Goal: Transaction & Acquisition: Download file/media

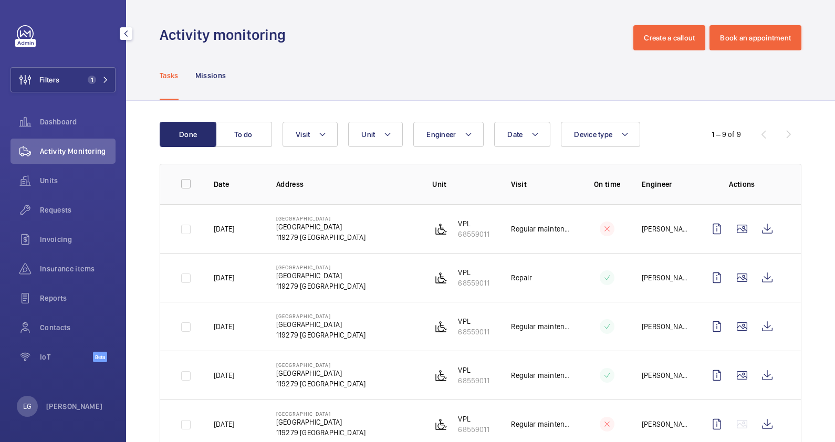
click at [101, 80] on span "1" at bounding box center [95, 80] width 25 height 8
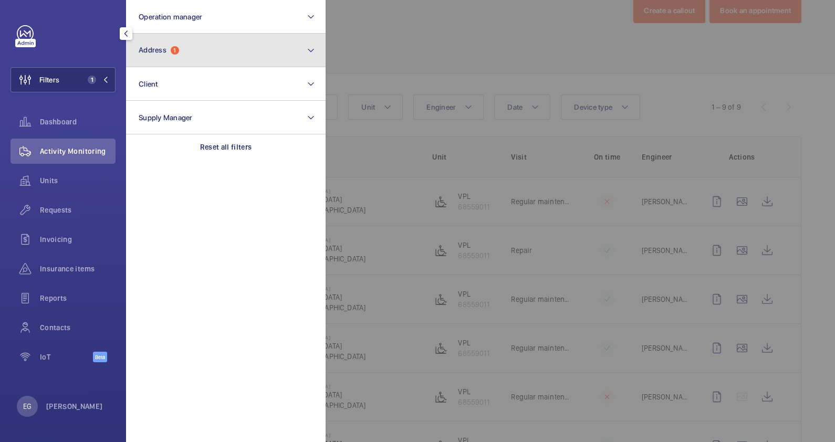
click at [241, 45] on button "Address 1" at bounding box center [225, 51] width 199 height 34
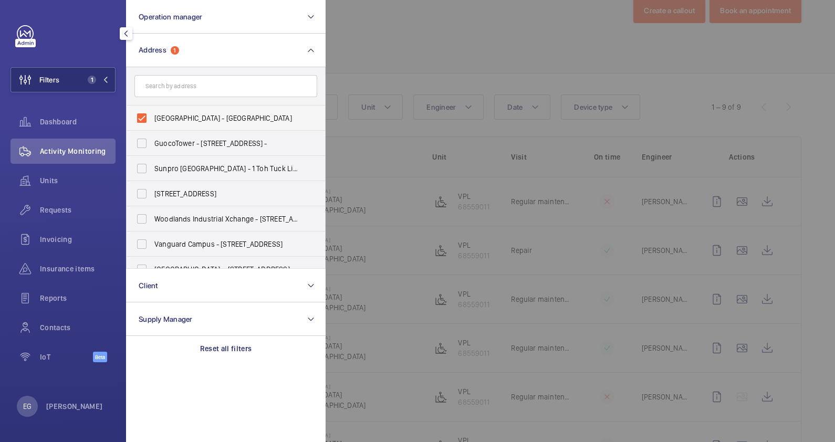
click at [192, 115] on span "[GEOGRAPHIC_DATA] - [GEOGRAPHIC_DATA]" at bounding box center [226, 118] width 144 height 10
click at [152, 115] on input "[GEOGRAPHIC_DATA] - [GEOGRAPHIC_DATA]" at bounding box center [141, 118] width 21 height 21
checkbox input "false"
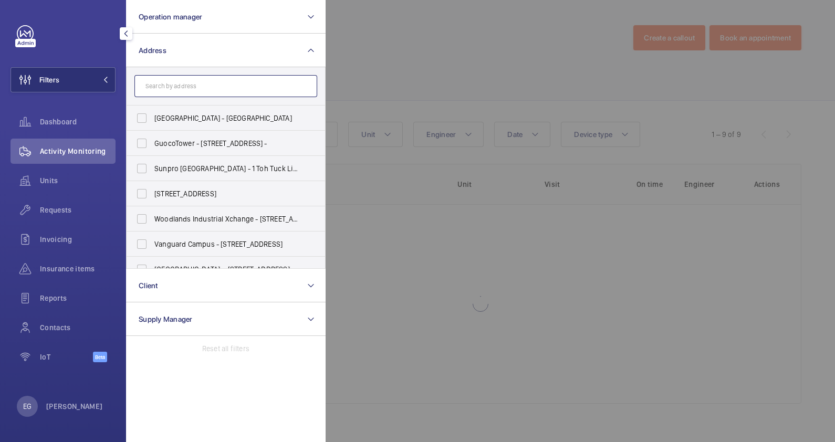
click at [206, 80] on input "text" at bounding box center [225, 86] width 183 height 22
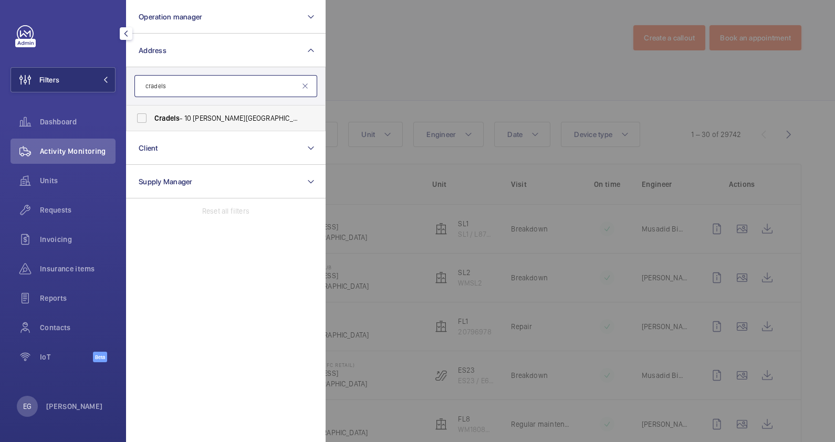
type input "cradels"
click at [214, 117] on span "Cradels - 10 [PERSON_NAME][GEOGRAPHIC_DATA]" at bounding box center [226, 118] width 144 height 10
click at [152, 117] on input "Cradels - 10 [PERSON_NAME][GEOGRAPHIC_DATA]" at bounding box center [141, 118] width 21 height 21
checkbox input "true"
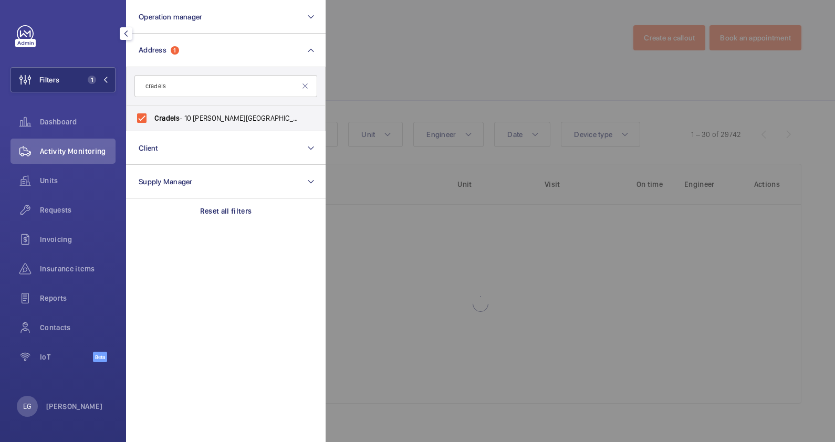
click at [365, 71] on div at bounding box center [742, 221] width 835 height 442
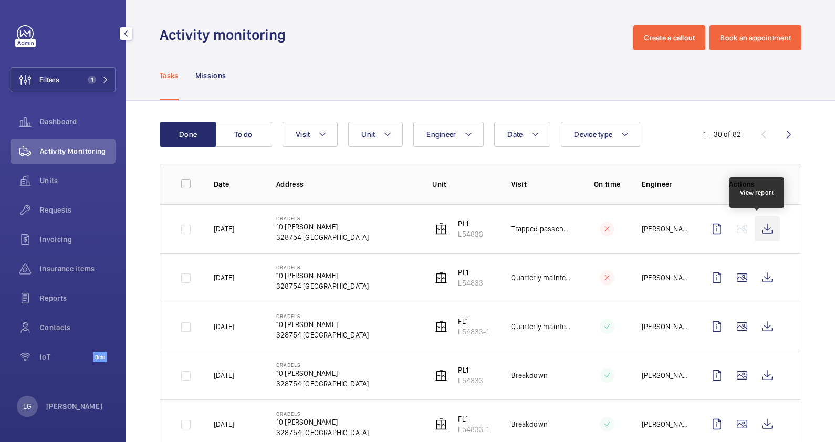
click at [763, 226] on wm-front-icon-button at bounding box center [766, 228] width 25 height 25
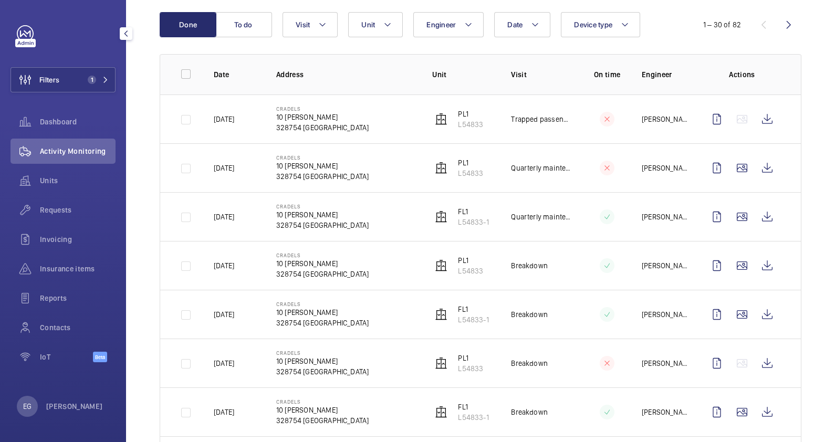
scroll to position [131, 0]
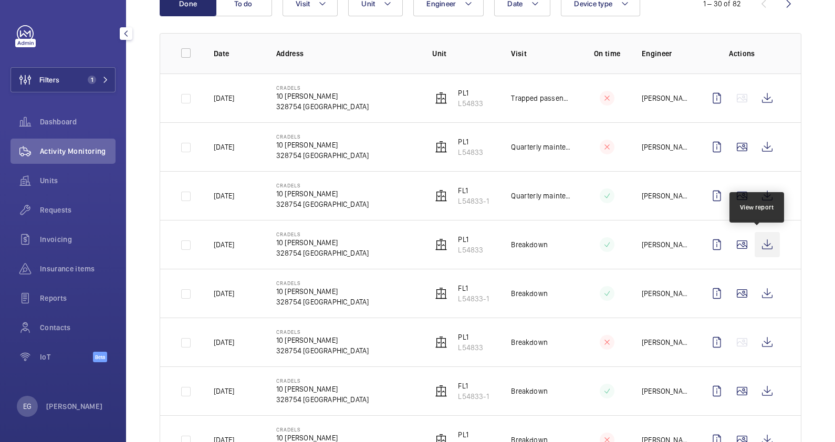
click at [758, 244] on wm-front-icon-button at bounding box center [766, 244] width 25 height 25
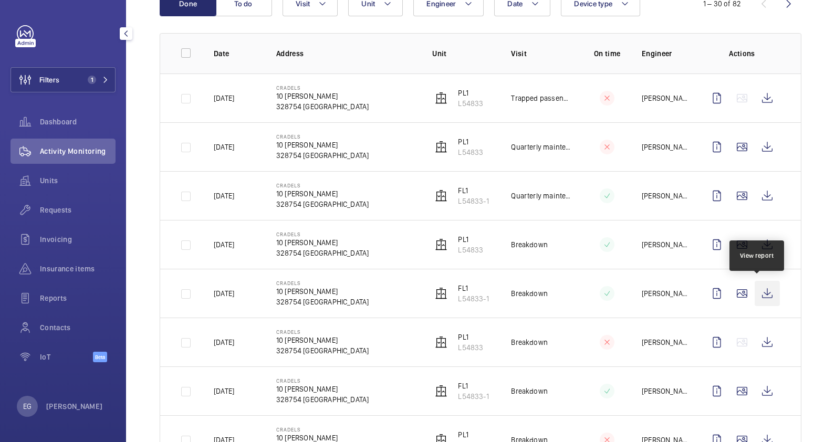
click at [765, 289] on wm-front-icon-button at bounding box center [766, 293] width 25 height 25
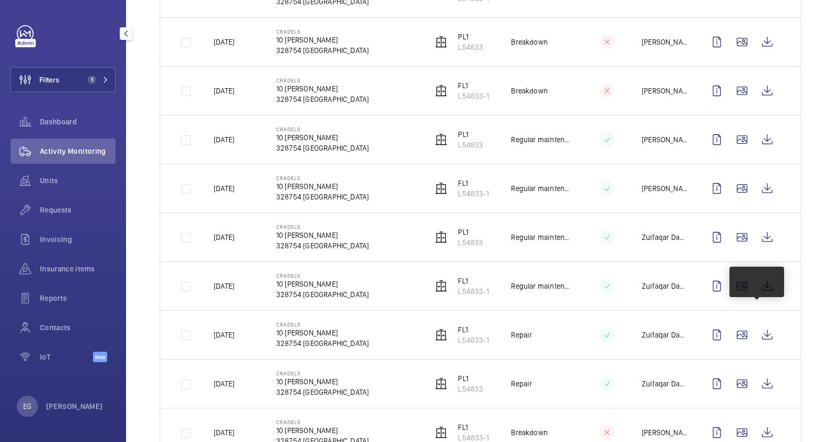
scroll to position [459, 0]
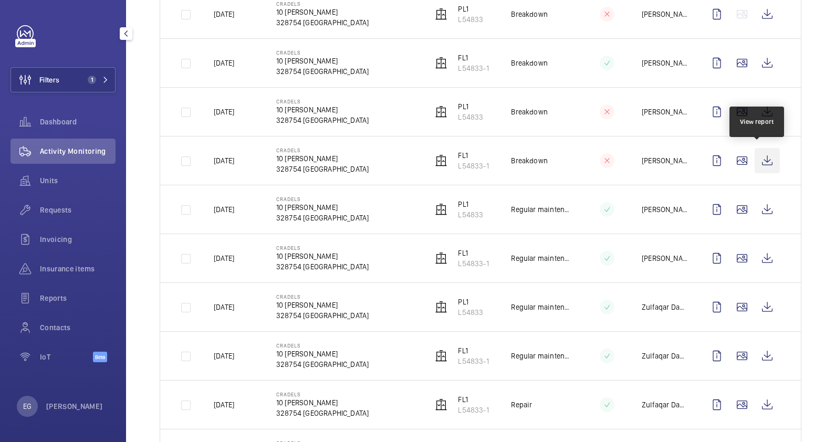
click at [757, 159] on wm-front-icon-button at bounding box center [766, 160] width 25 height 25
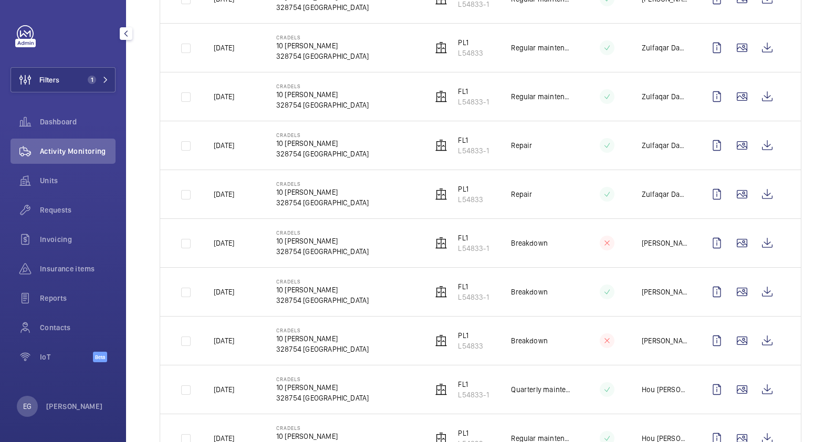
scroll to position [722, 0]
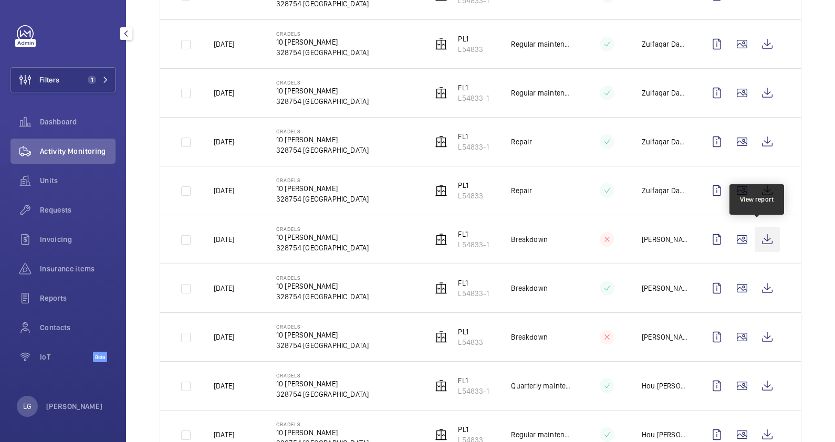
click at [763, 233] on wm-front-icon-button at bounding box center [766, 239] width 25 height 25
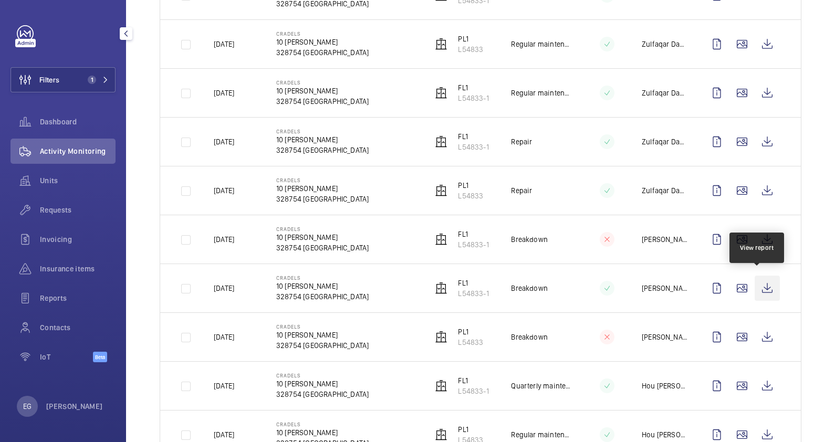
click at [755, 285] on wm-front-icon-button at bounding box center [766, 288] width 25 height 25
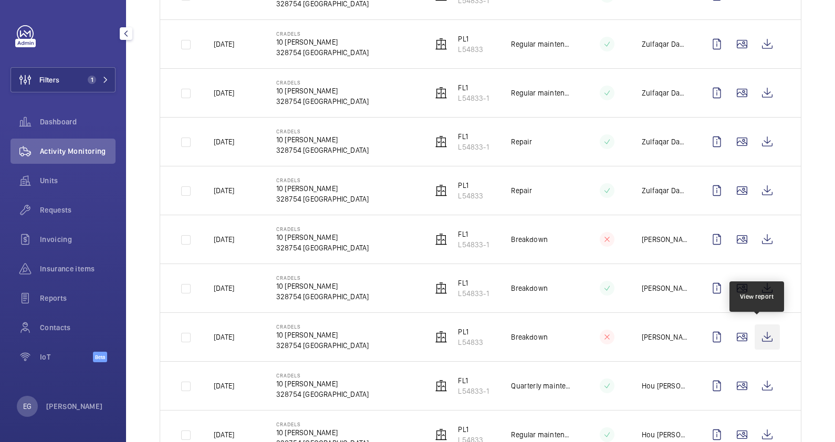
click at [760, 332] on wm-front-icon-button at bounding box center [766, 336] width 25 height 25
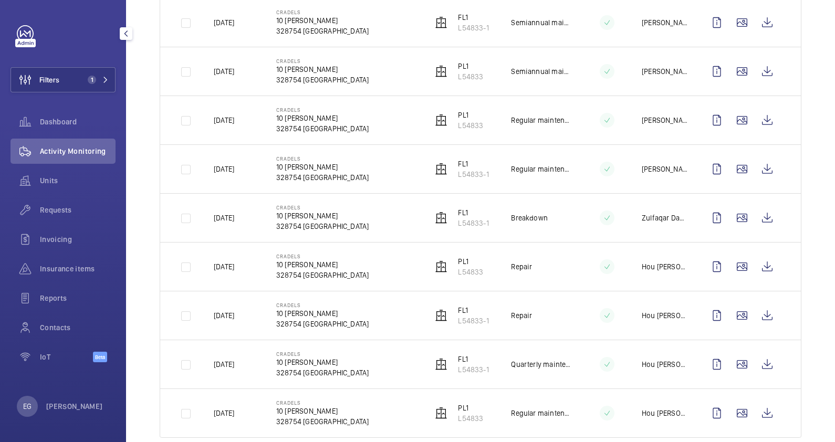
scroll to position [1244, 0]
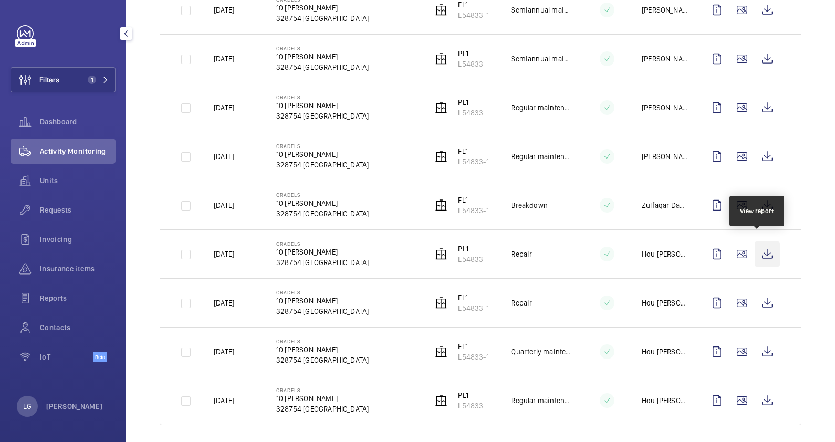
click at [758, 250] on wm-front-icon-button at bounding box center [766, 253] width 25 height 25
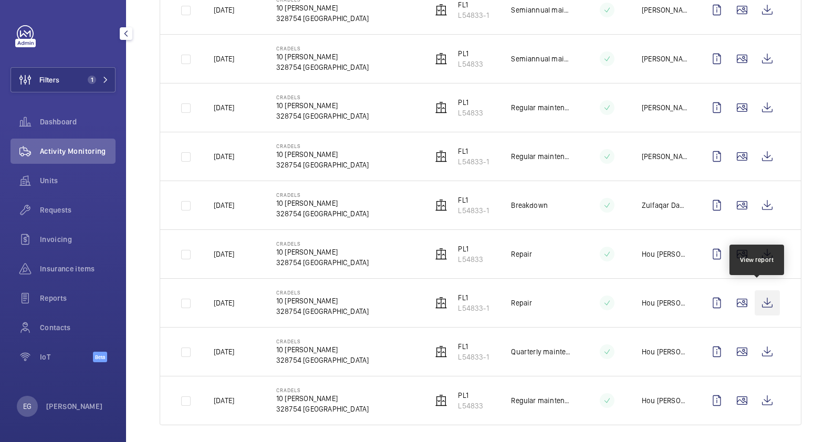
click at [762, 297] on wm-front-icon-button at bounding box center [766, 302] width 25 height 25
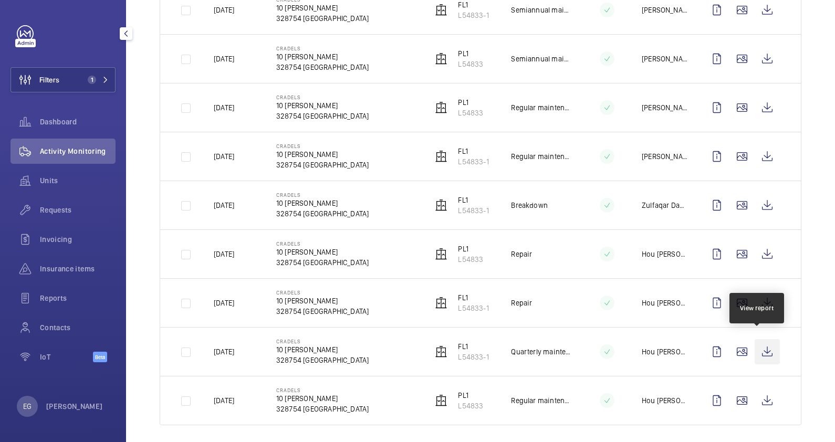
click at [764, 345] on wm-front-icon-button at bounding box center [766, 351] width 25 height 25
